Goal: Task Accomplishment & Management: Manage account settings

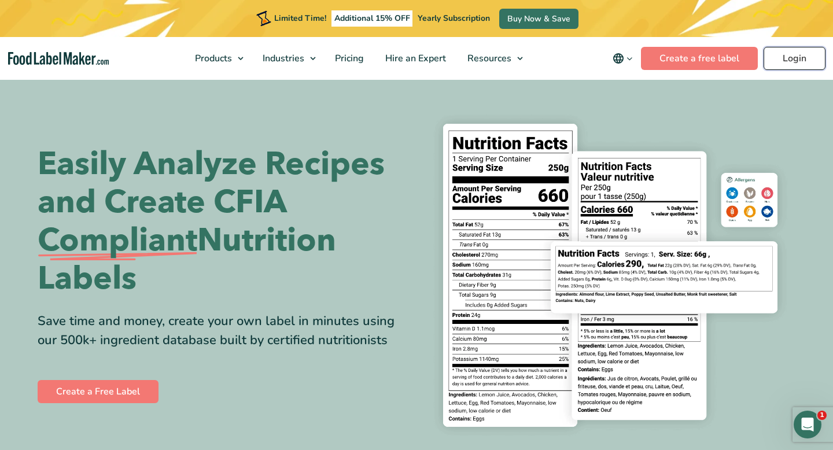
click at [796, 60] on link "Login" at bounding box center [795, 58] width 62 height 23
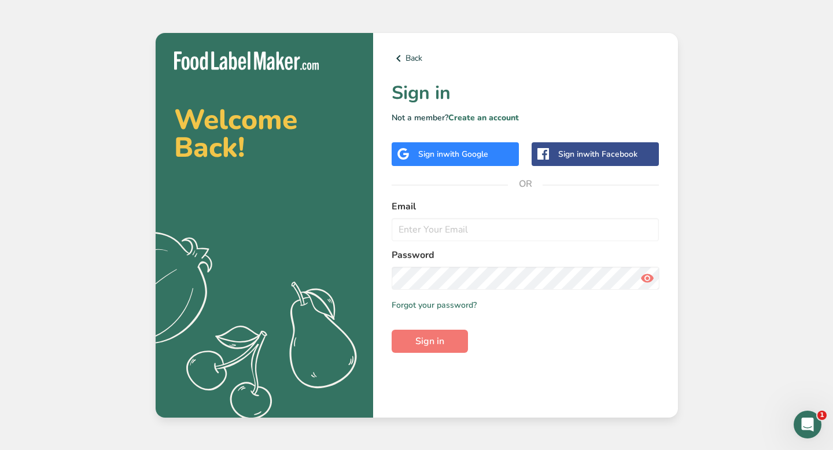
click at [500, 148] on div "Sign in with Google" at bounding box center [455, 154] width 127 height 24
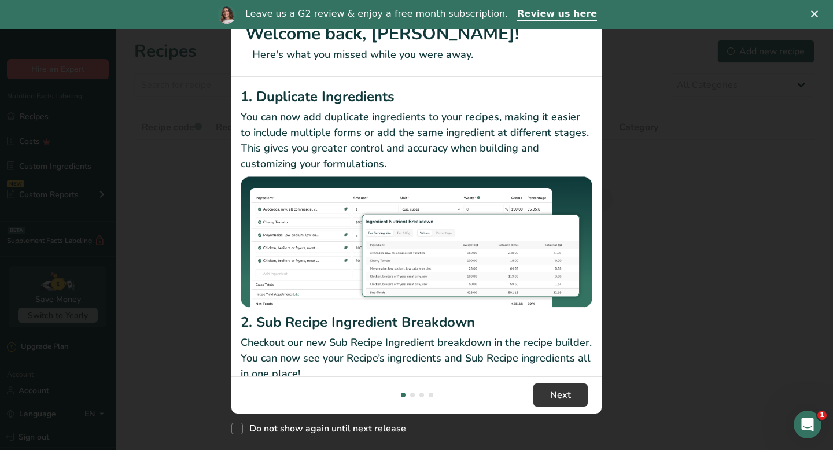
click at [684, 106] on div "New Features" at bounding box center [416, 225] width 833 height 450
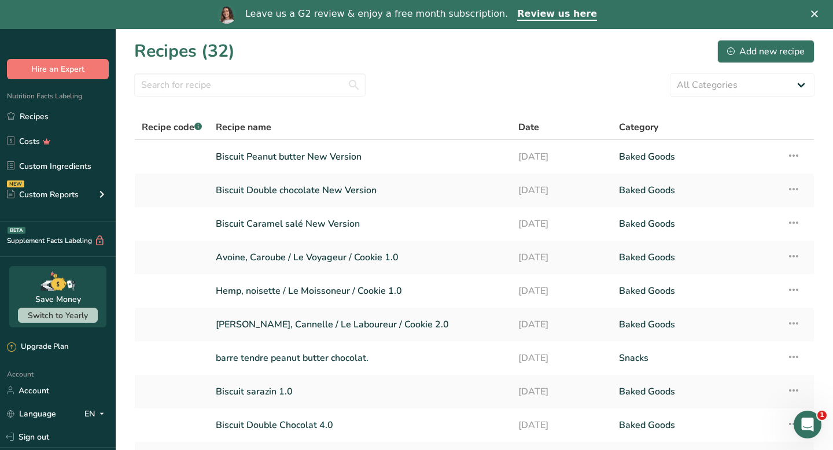
click at [816, 10] on div "Leave us a G2 review & enjoy a free month subscription. Review us here" at bounding box center [416, 15] width 833 height 20
click at [813, 16] on icon "Fermer" at bounding box center [814, 13] width 7 height 7
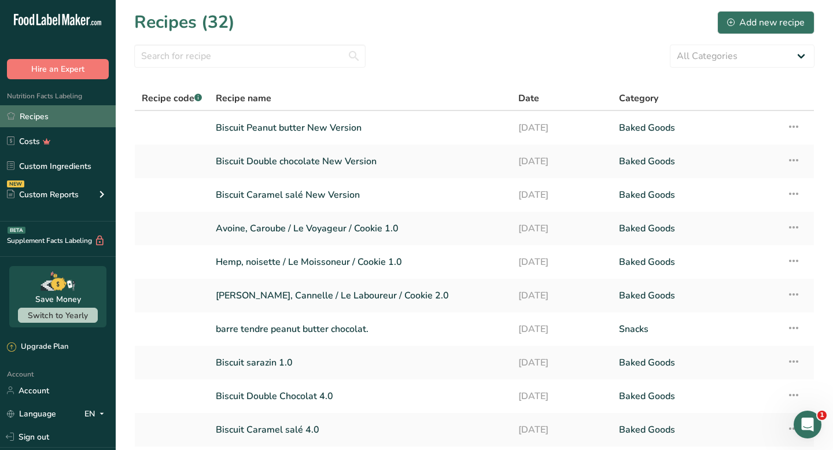
click at [75, 117] on link "Recipes" at bounding box center [58, 116] width 116 height 22
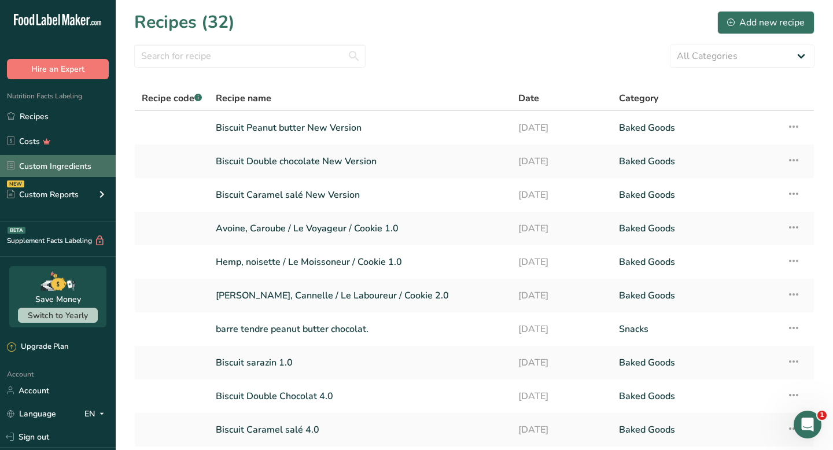
click at [71, 165] on link "Custom Ingredients" at bounding box center [58, 166] width 116 height 22
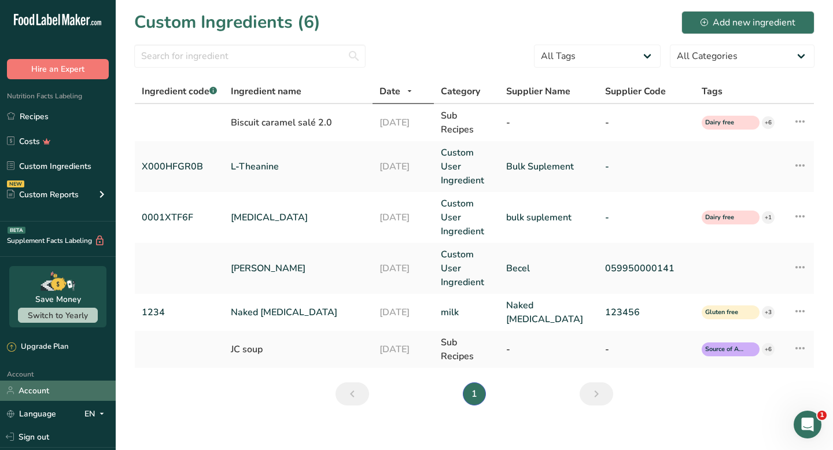
click at [75, 389] on link "Account" at bounding box center [58, 391] width 116 height 20
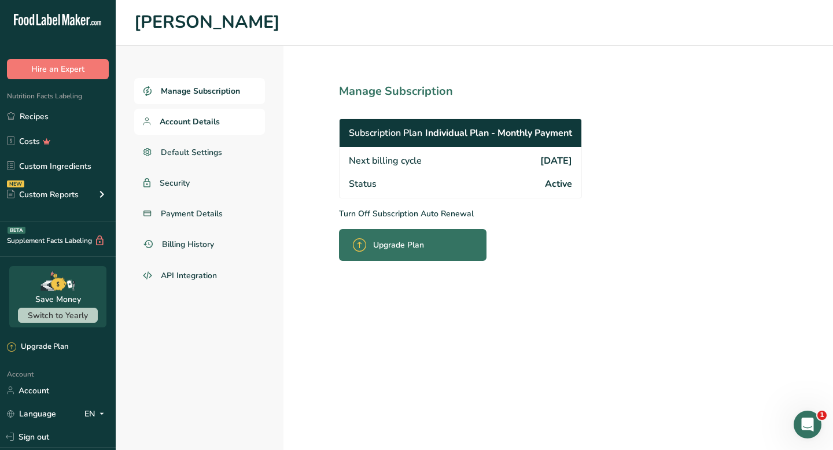
click at [213, 127] on link "Account Details" at bounding box center [199, 122] width 131 height 26
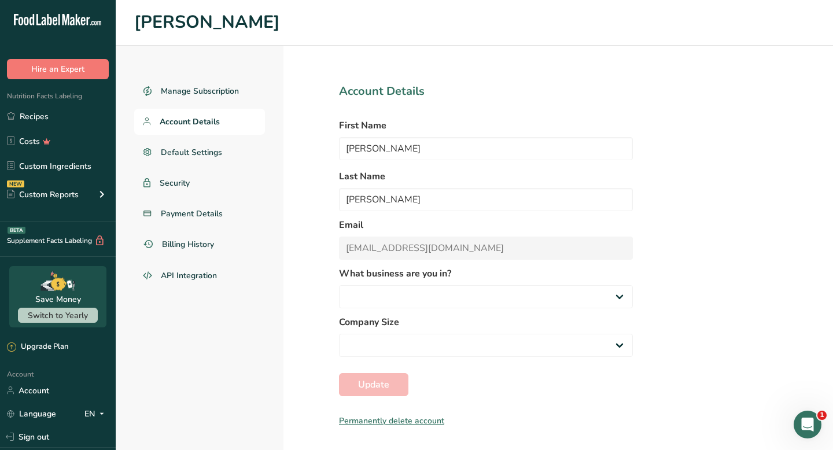
select select "8"
click at [213, 160] on link "Default Settings" at bounding box center [199, 152] width 131 height 26
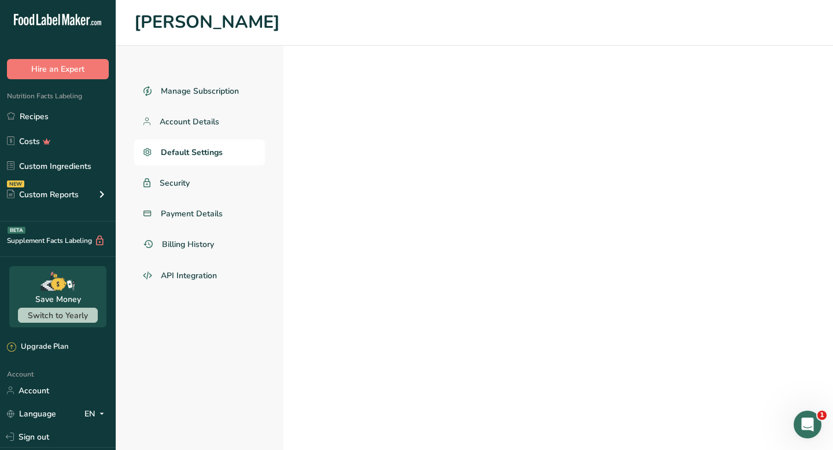
select select "CA"
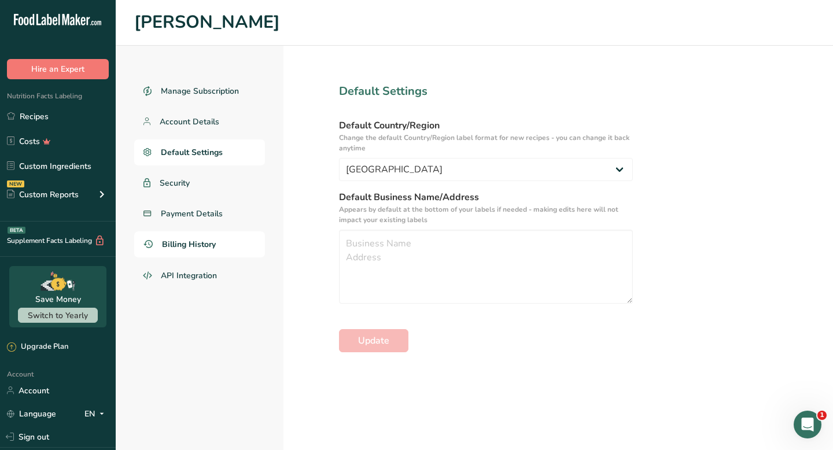
click at [215, 249] on span "Billing History" at bounding box center [189, 244] width 54 height 12
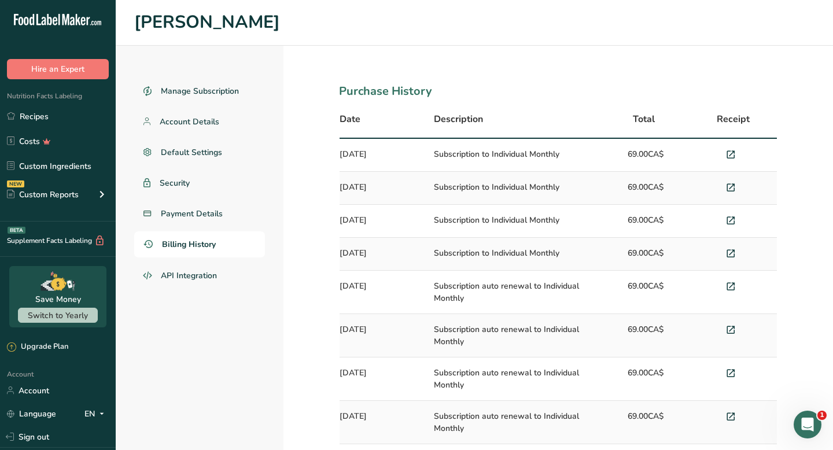
click at [496, 157] on td "Subscription to Individual Monthly" at bounding box center [514, 155] width 175 height 33
click at [727, 153] on icon at bounding box center [731, 155] width 10 height 16
